Goal: Task Accomplishment & Management: Use online tool/utility

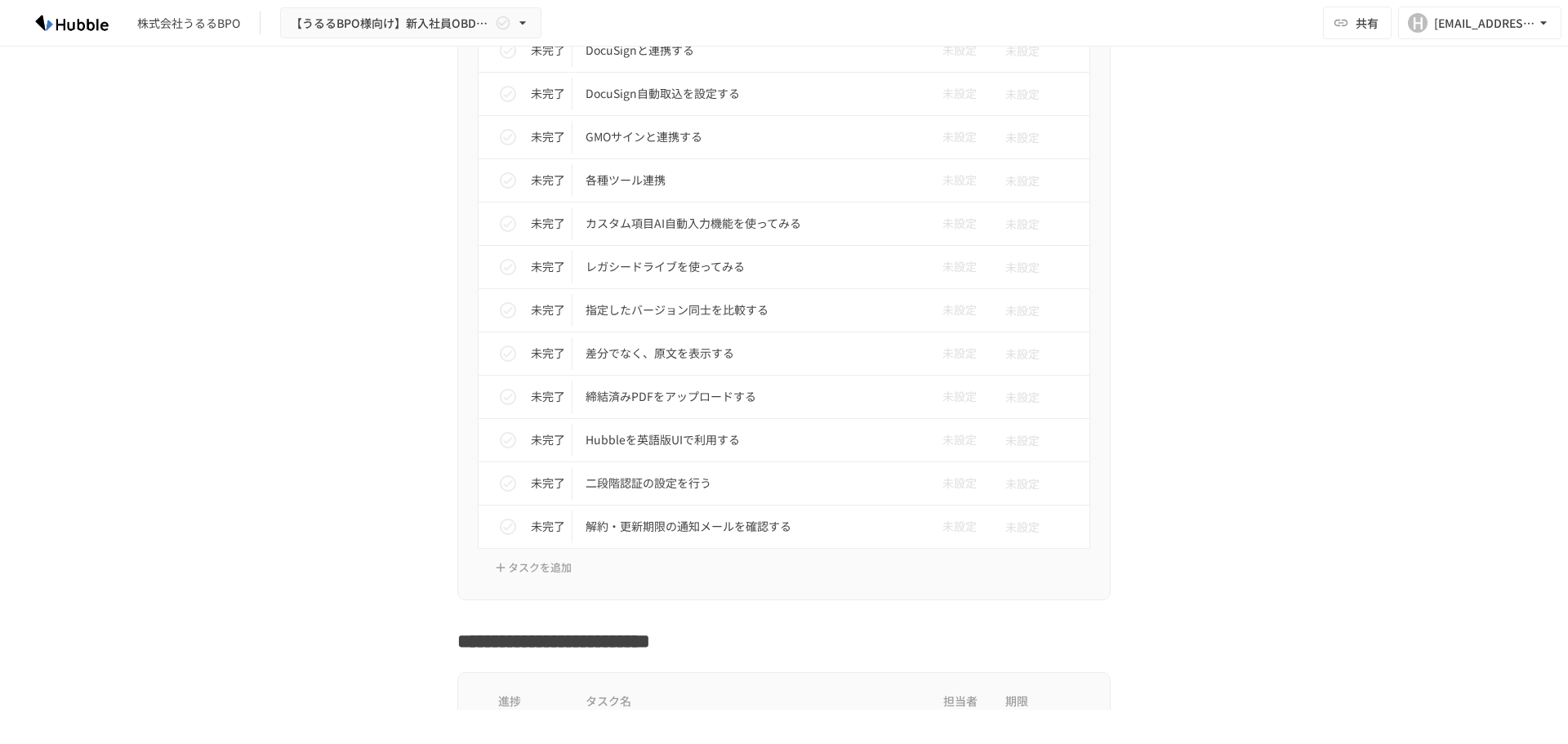
scroll to position [2043, 0]
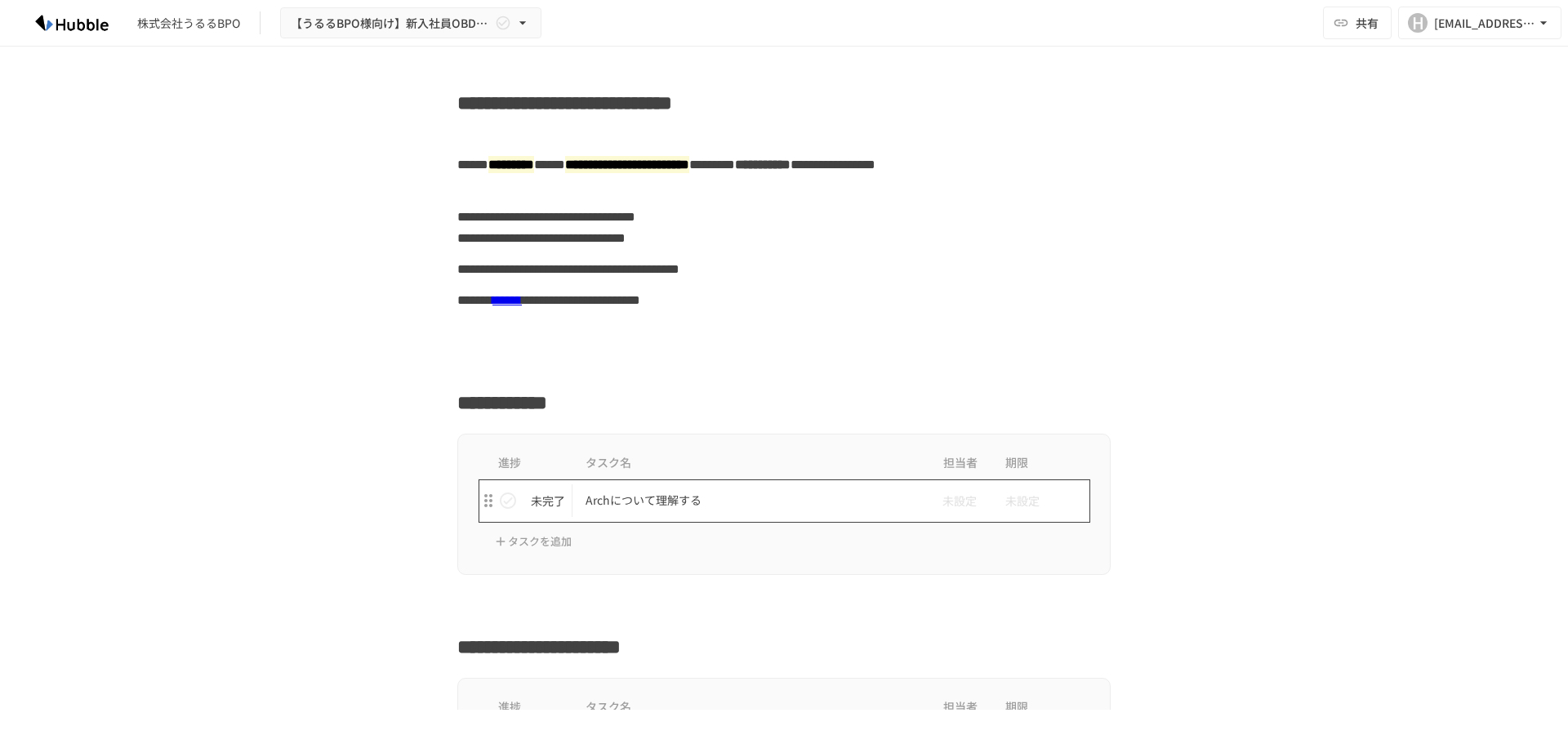
click at [664, 500] on p "Archについて理解する" at bounding box center [750, 500] width 328 height 21
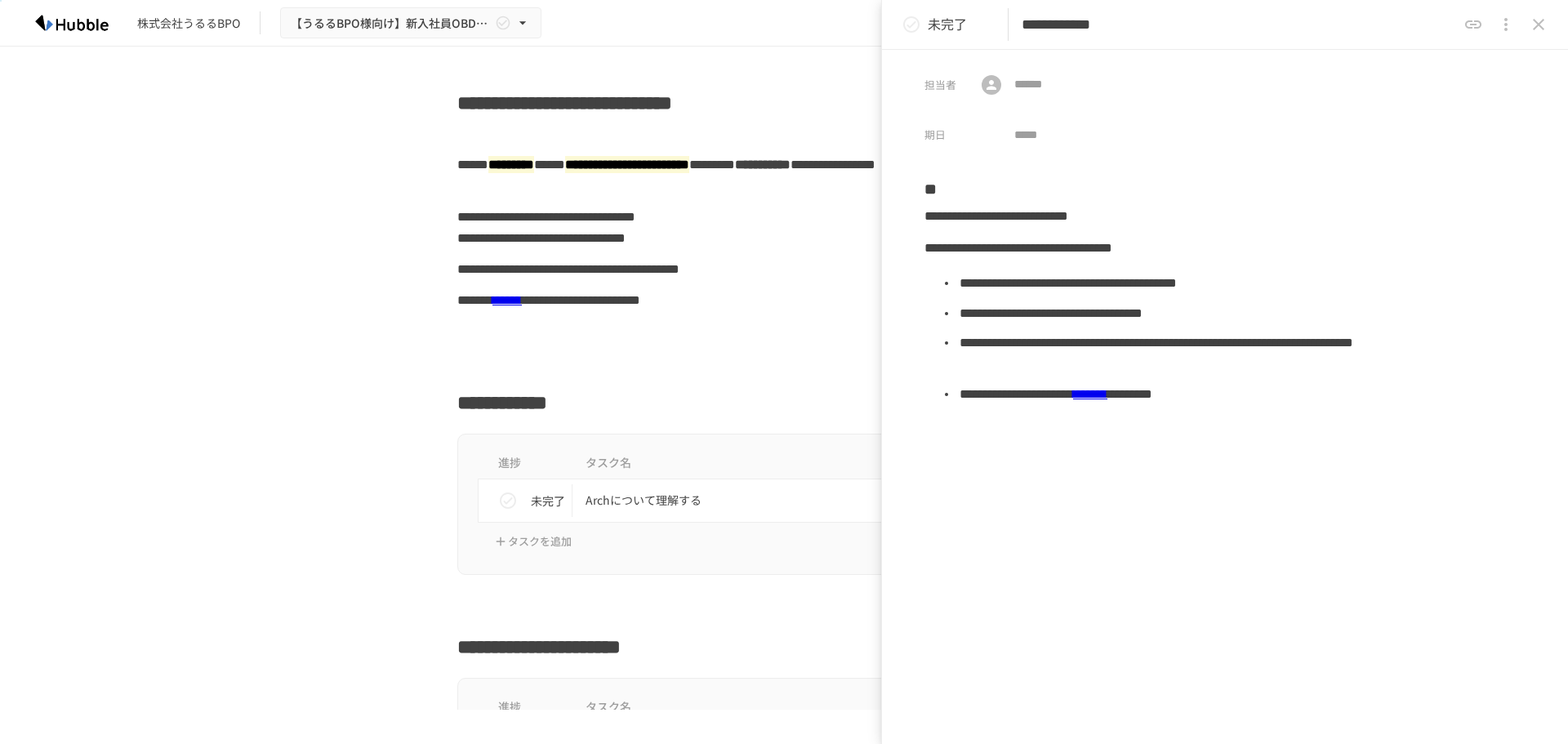
click at [910, 27] on icon "status" at bounding box center [911, 25] width 17 height 17
click at [909, 24] on icon "status" at bounding box center [911, 25] width 17 height 17
click at [1536, 28] on icon "close drawer" at bounding box center [1539, 25] width 20 height 20
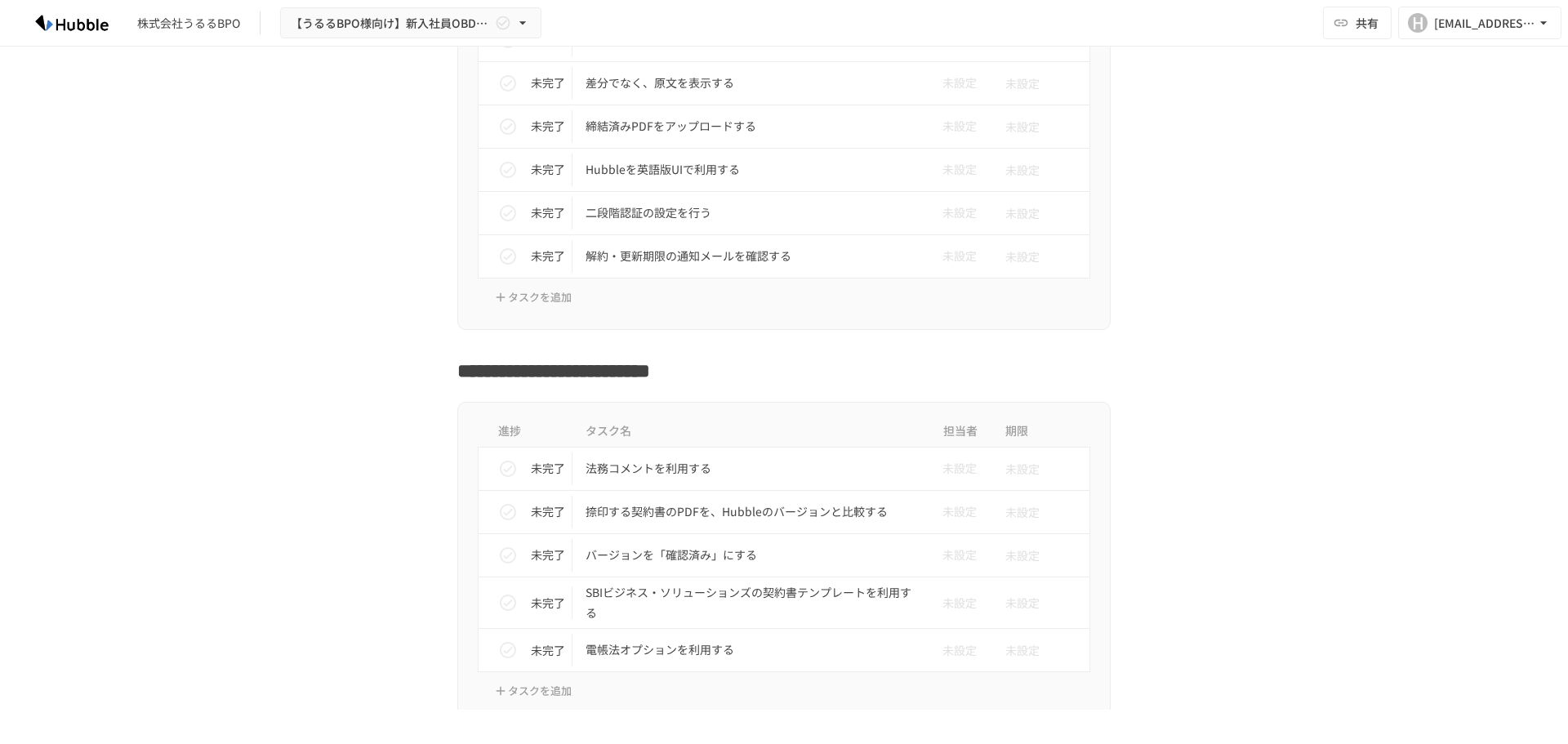
scroll to position [1961, 0]
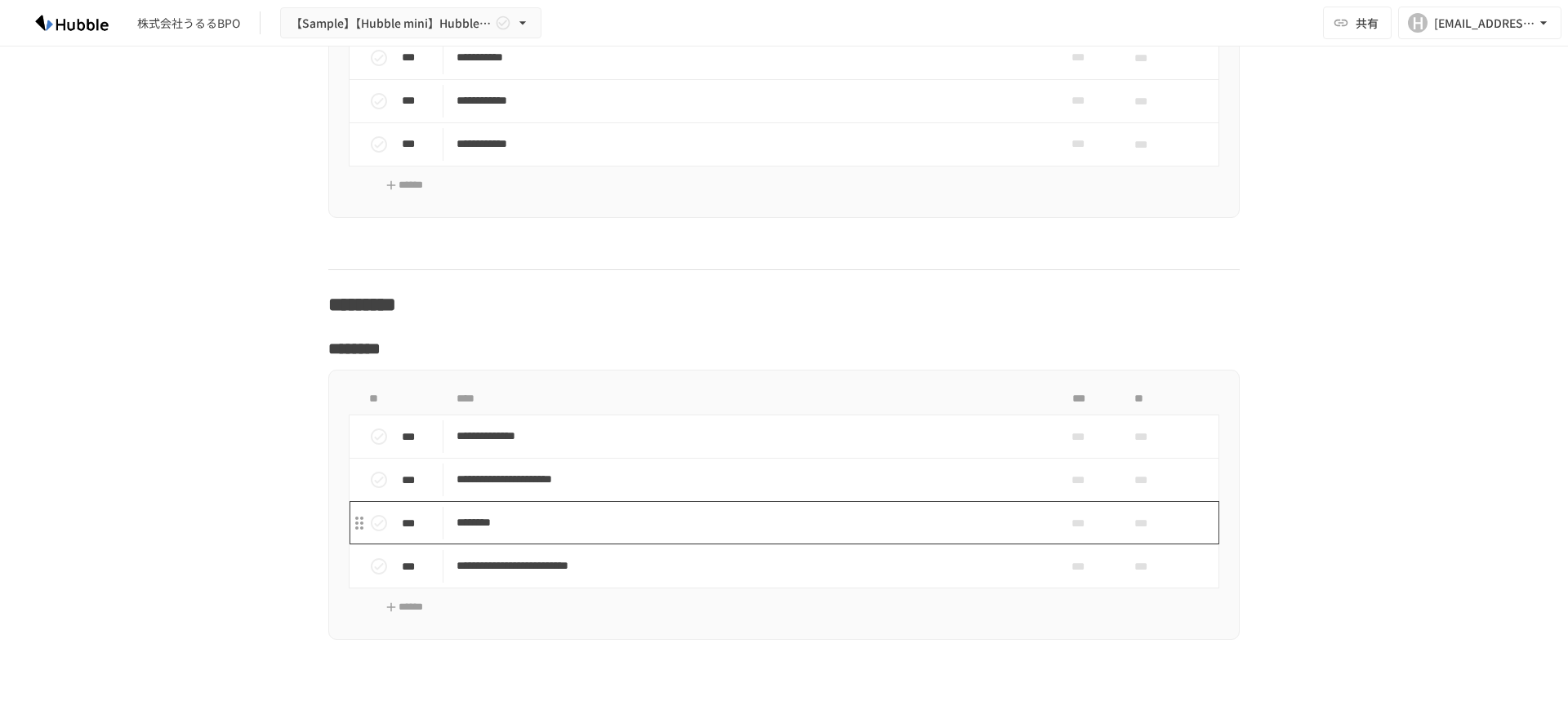
scroll to position [1469, 0]
